Goal: Task Accomplishment & Management: Manage account settings

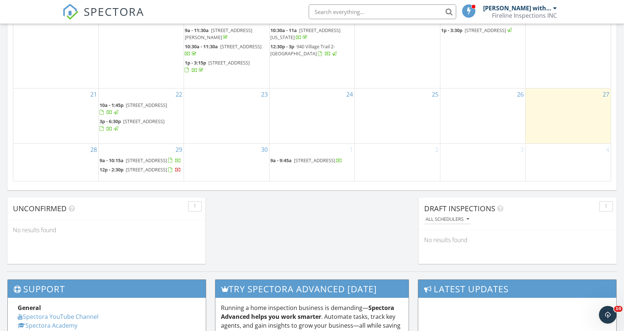
scroll to position [553, 0]
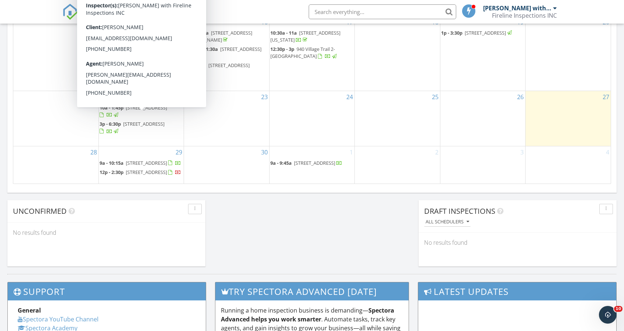
click at [158, 121] on span "[STREET_ADDRESS]" at bounding box center [143, 124] width 41 height 7
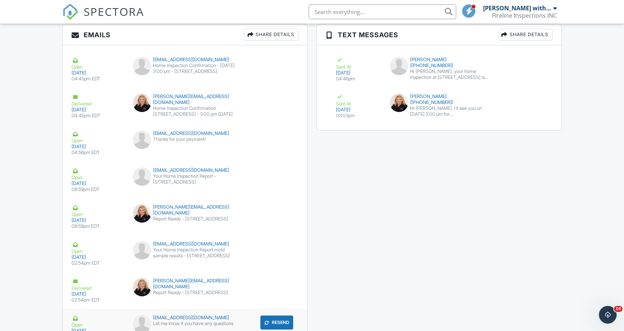
scroll to position [1341, 0]
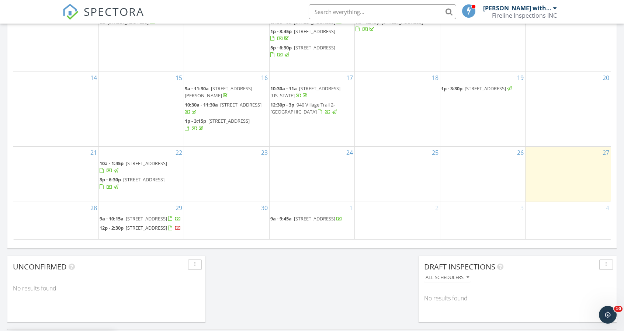
scroll to position [497, 0]
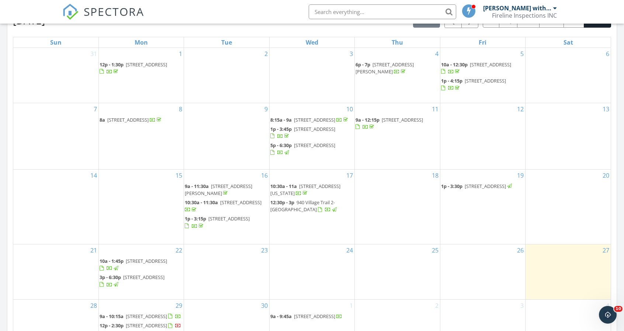
scroll to position [479, 0]
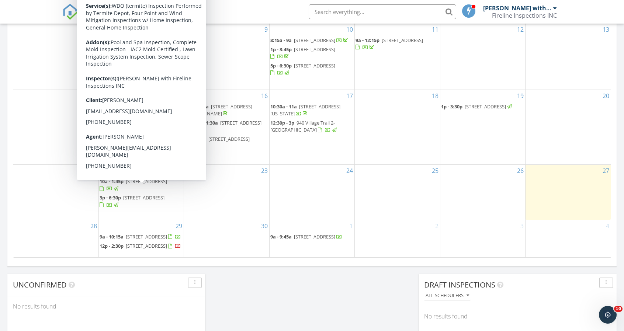
drag, startPoint x: 150, startPoint y: 185, endPoint x: 149, endPoint y: 189, distance: 4.7
click at [149, 194] on span "[STREET_ADDRESS]" at bounding box center [143, 197] width 41 height 7
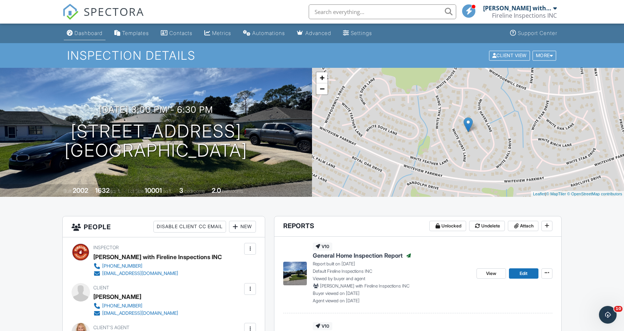
click at [86, 35] on div "Dashboard" at bounding box center [88, 33] width 28 height 6
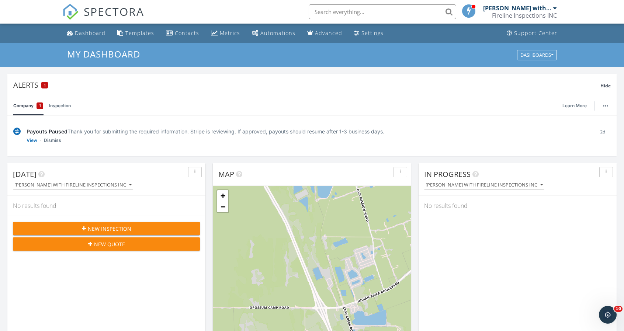
click at [291, 136] on div "Payouts Paused Thank you for submitting the required information. Stripe is rev…" at bounding box center [308, 136] width 562 height 17
click at [263, 130] on div "Payouts Paused Thank you for submitting the required information. Stripe is rev…" at bounding box center [308, 132] width 562 height 8
click at [30, 138] on link "View" at bounding box center [32, 140] width 11 height 7
